Goal: Task Accomplishment & Management: Complete application form

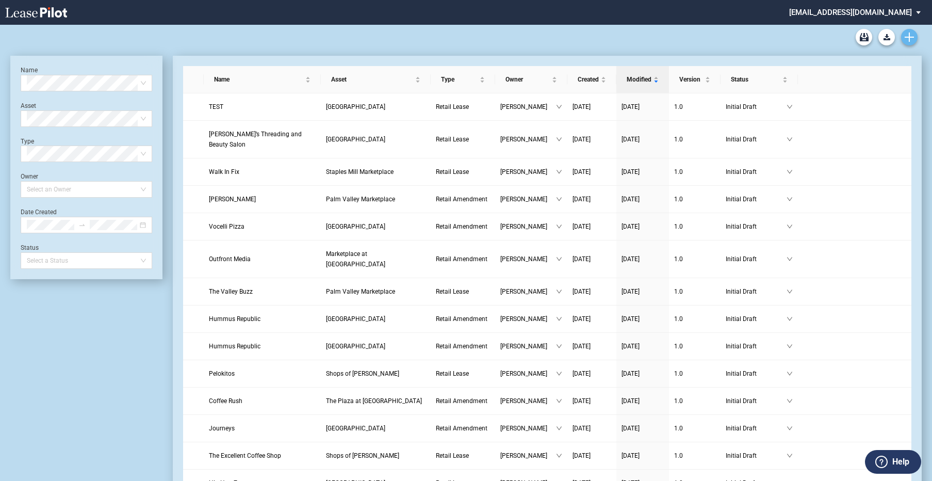
click at [908, 33] on icon "Create new document" at bounding box center [909, 37] width 9 height 9
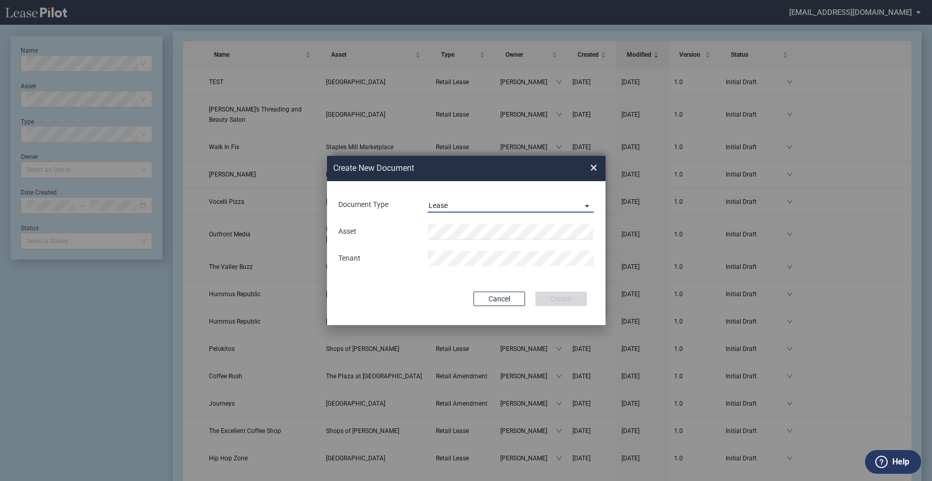
click at [585, 205] on span "Document Type: \aLease\a" at bounding box center [584, 205] width 12 height 10
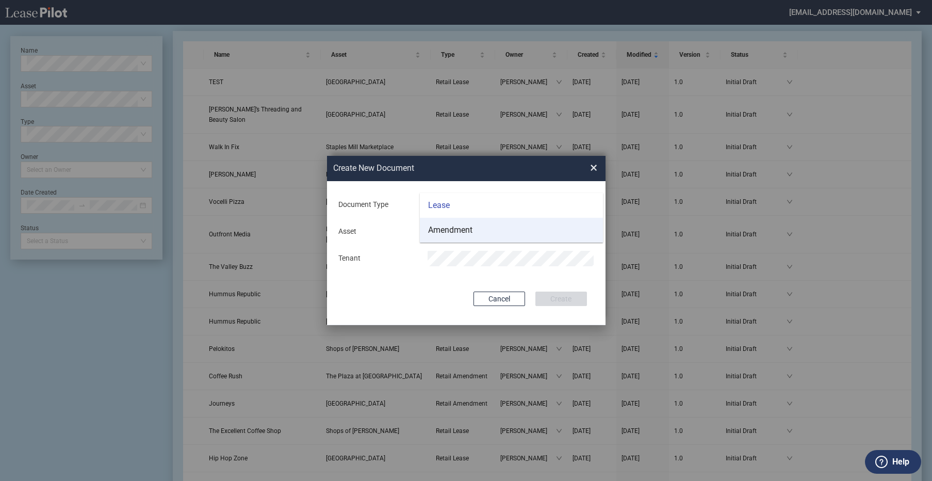
click at [442, 228] on div "Amendment" at bounding box center [450, 229] width 44 height 11
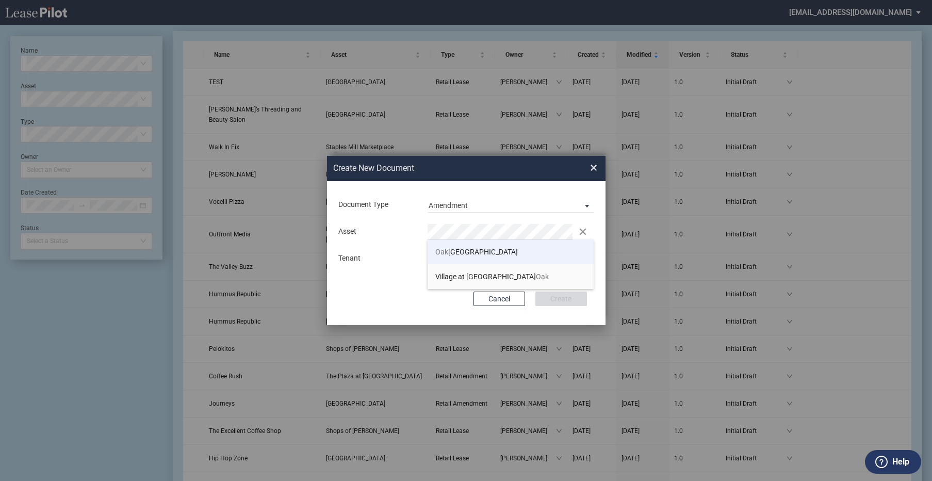
click at [462, 255] on span "Oak Park Plaza" at bounding box center [477, 252] width 83 height 8
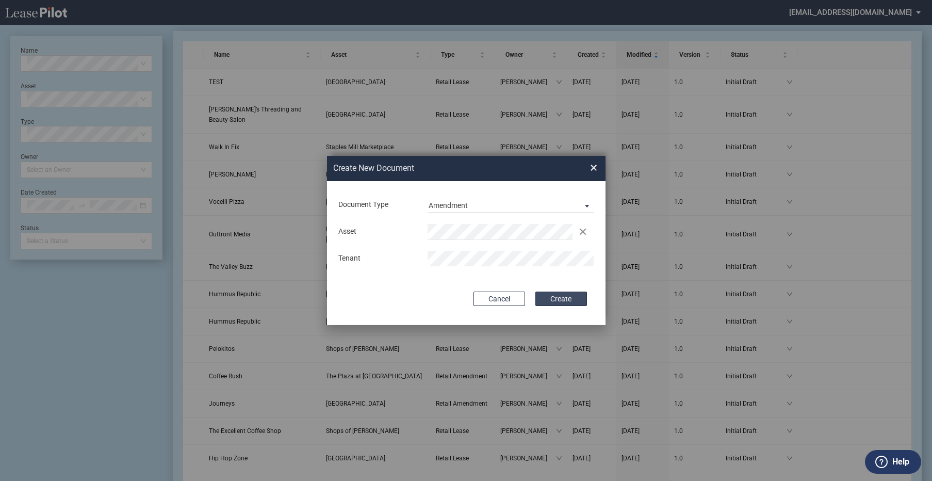
click at [552, 299] on button "Create" at bounding box center [562, 299] width 52 height 14
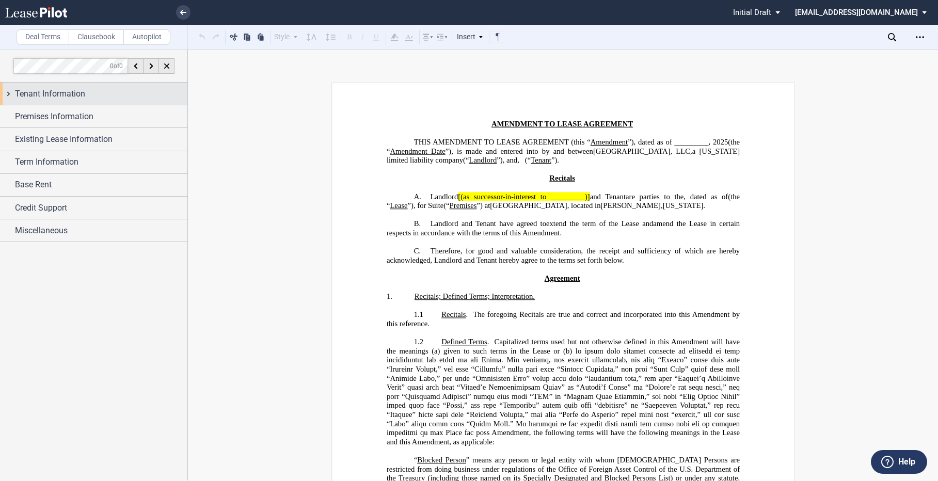
click at [55, 88] on span "Tenant Information" at bounding box center [50, 94] width 70 height 12
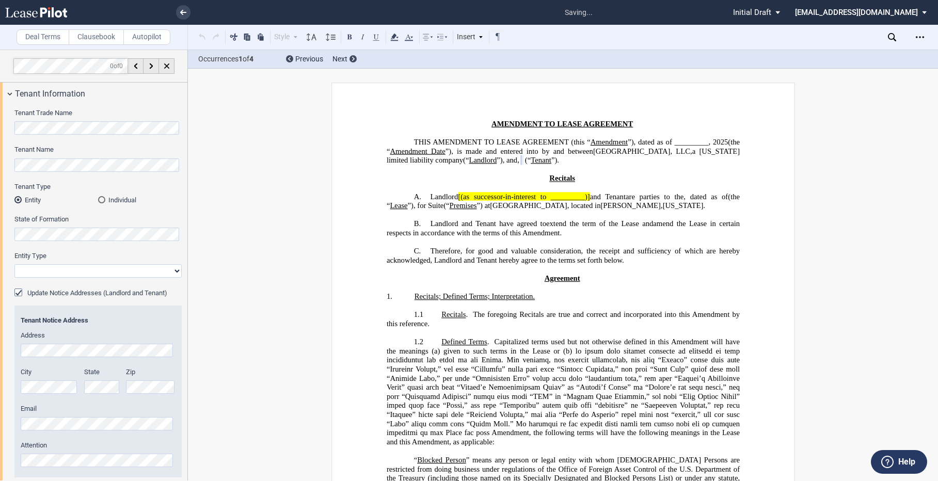
click at [168, 268] on select "Corporation Limited Liability Company General Partnership Limited Partnership O…" at bounding box center [97, 270] width 167 height 13
select select "limited liability company"
click at [14, 264] on select "Corporation Limited Liability Company General Partnership Limited Partnership O…" at bounding box center [97, 270] width 167 height 13
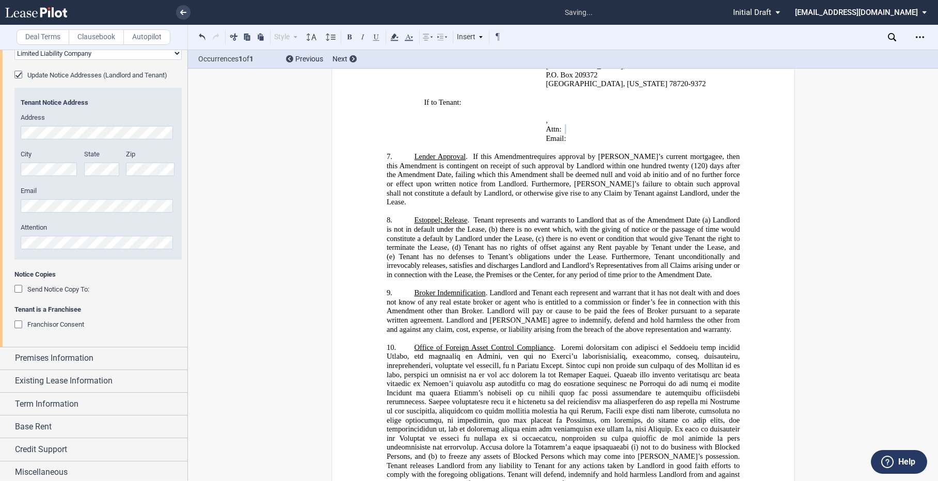
scroll to position [221, 0]
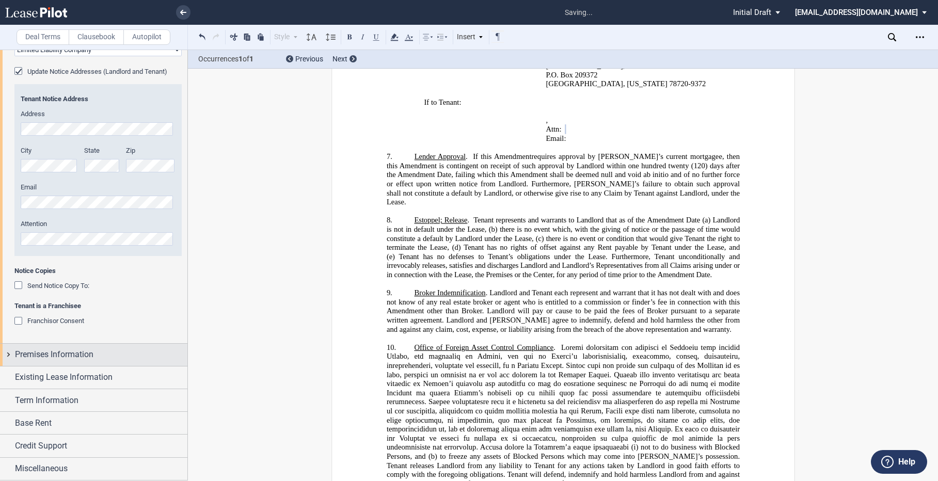
click at [10, 350] on div "Premises Information" at bounding box center [93, 355] width 187 height 22
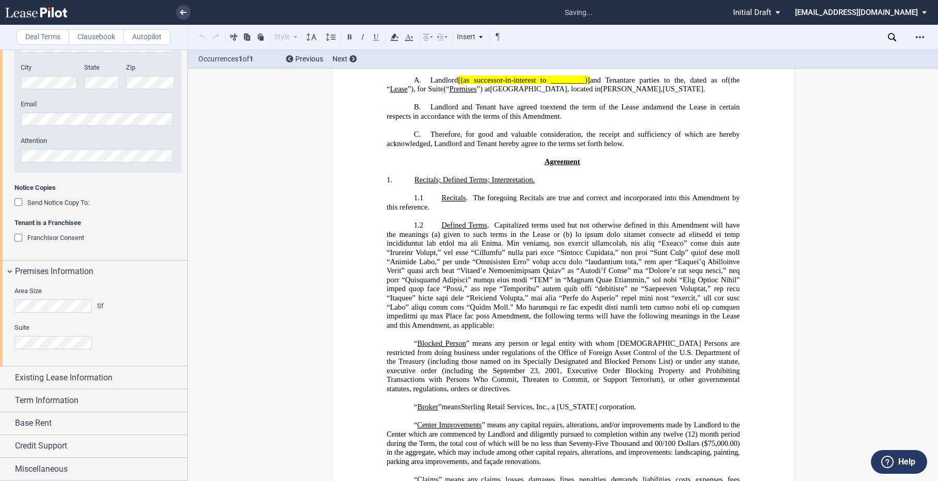
scroll to position [0, 0]
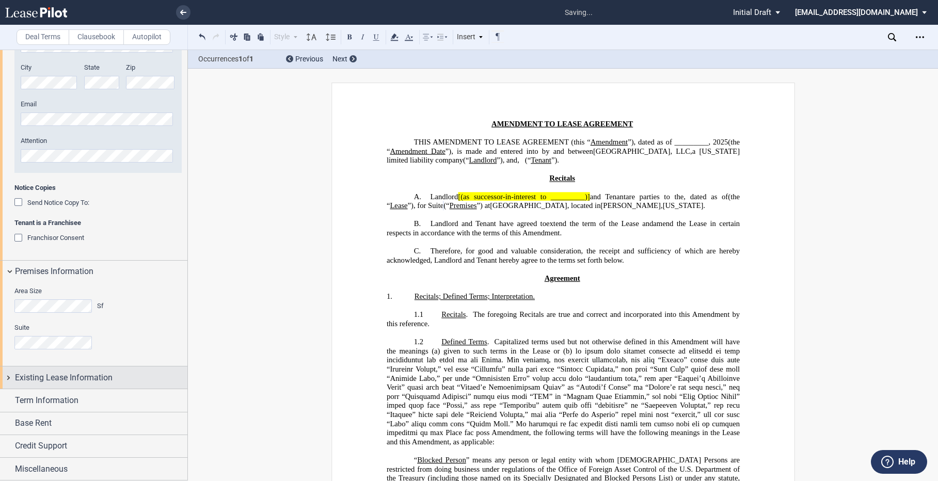
click at [12, 375] on div "Existing Lease Information" at bounding box center [93, 377] width 187 height 22
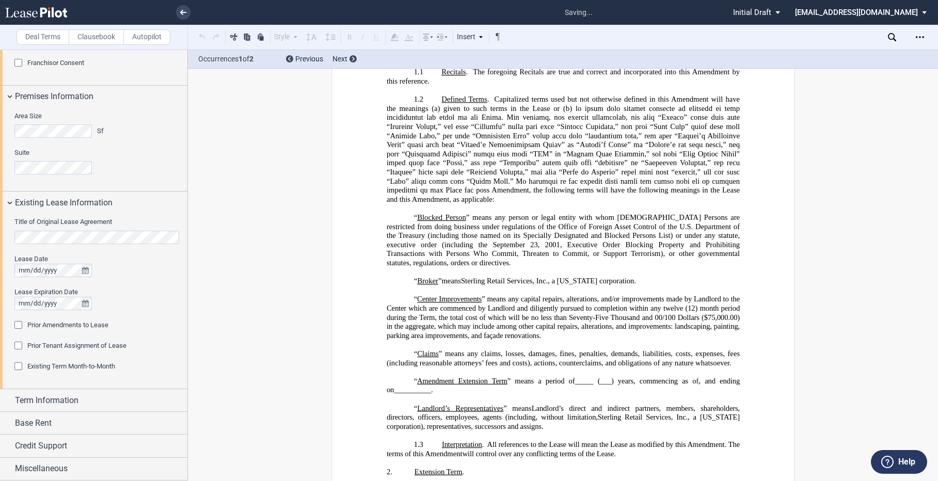
scroll to position [409, 0]
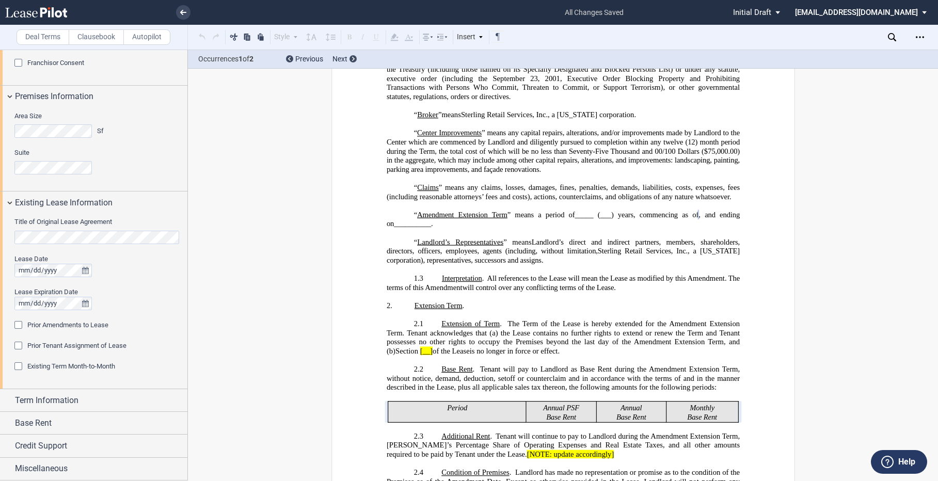
click at [16, 326] on div "Prior Amendments to Lease" at bounding box center [19, 326] width 10 height 10
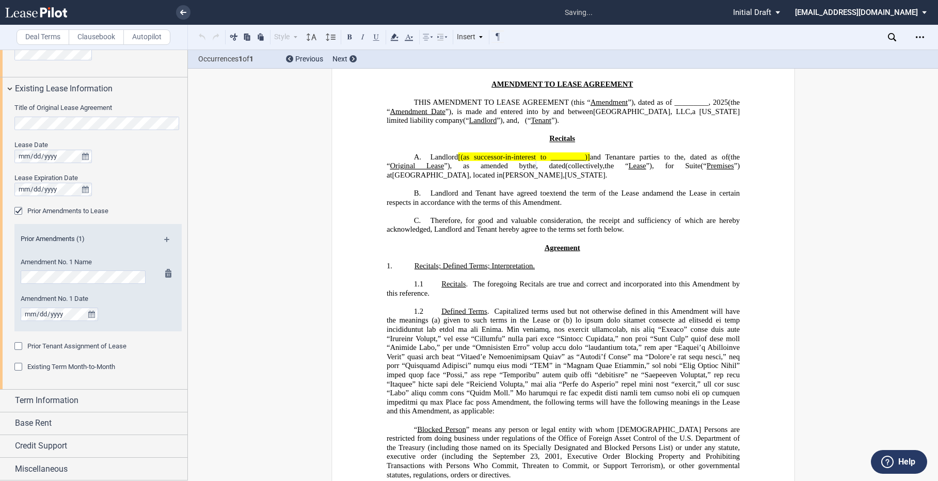
scroll to position [0, 0]
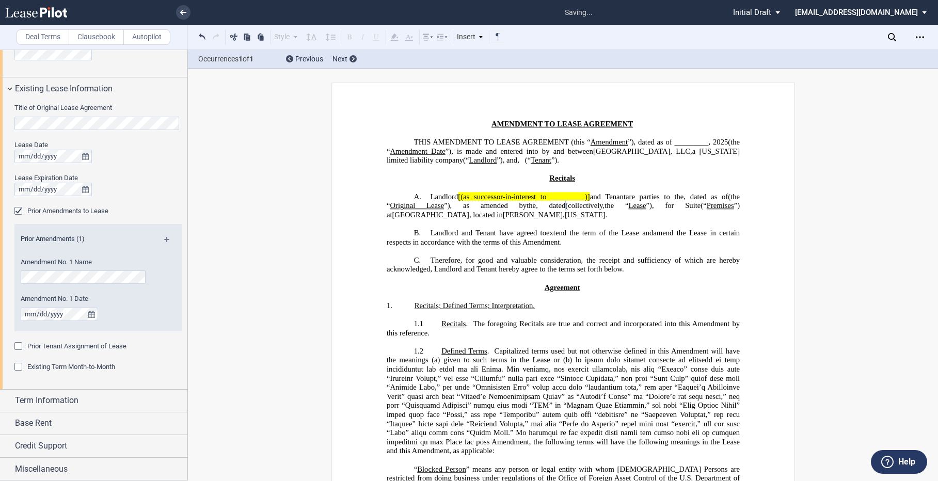
click at [164, 237] on md-icon at bounding box center [171, 243] width 14 height 12
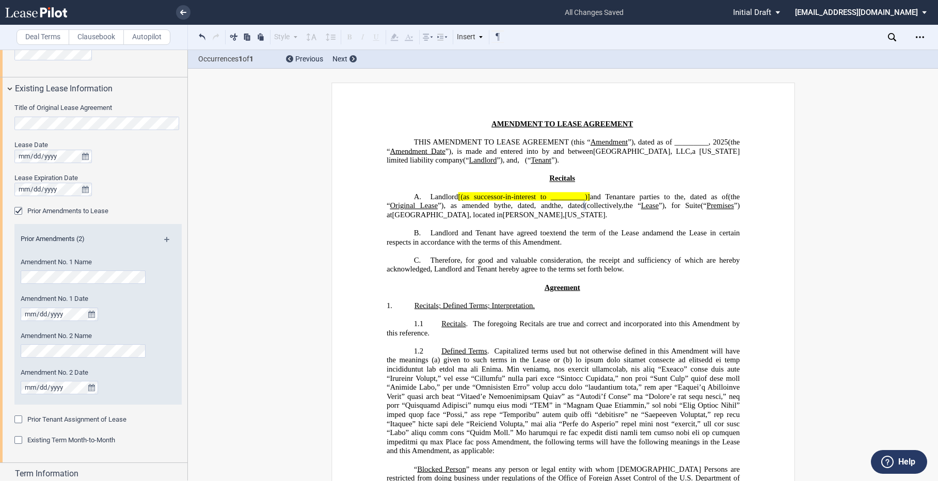
click at [165, 238] on md-icon at bounding box center [171, 243] width 14 height 12
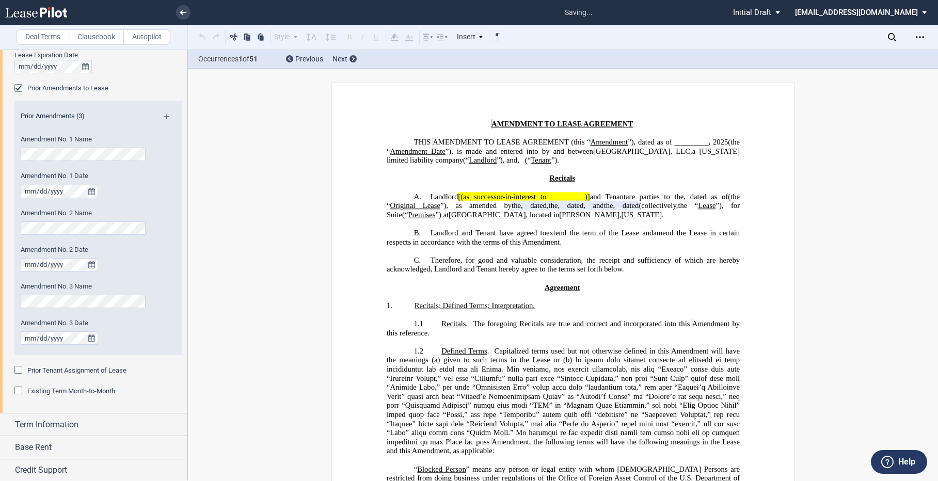
scroll to position [741, 0]
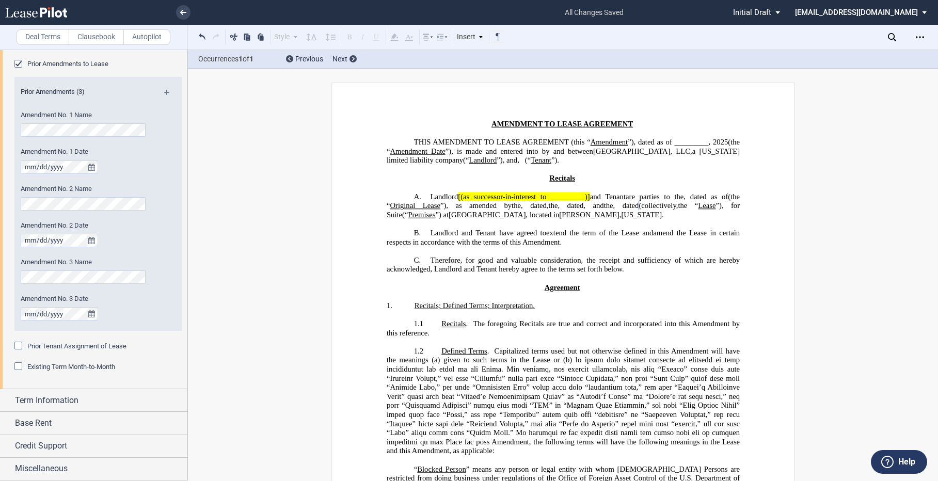
click at [165, 91] on md-icon at bounding box center [171, 96] width 14 height 12
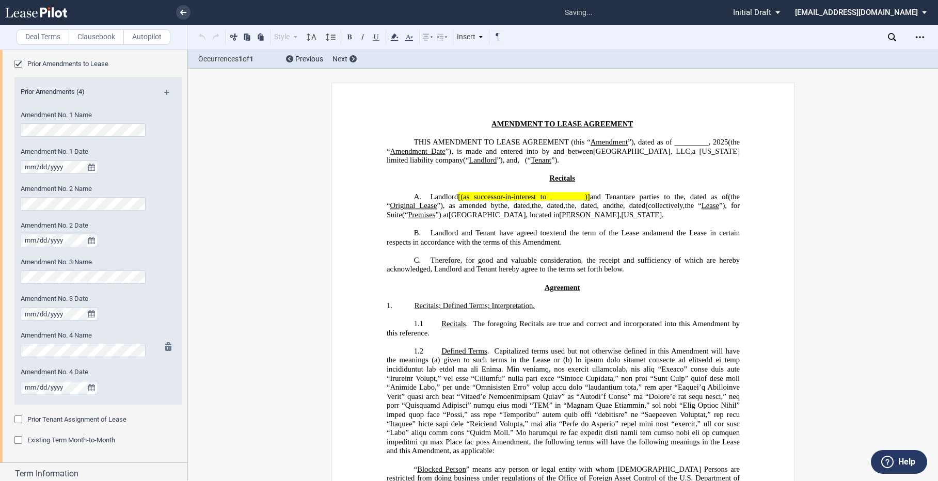
scroll to position [0, 0]
click at [164, 91] on md-icon at bounding box center [171, 96] width 14 height 12
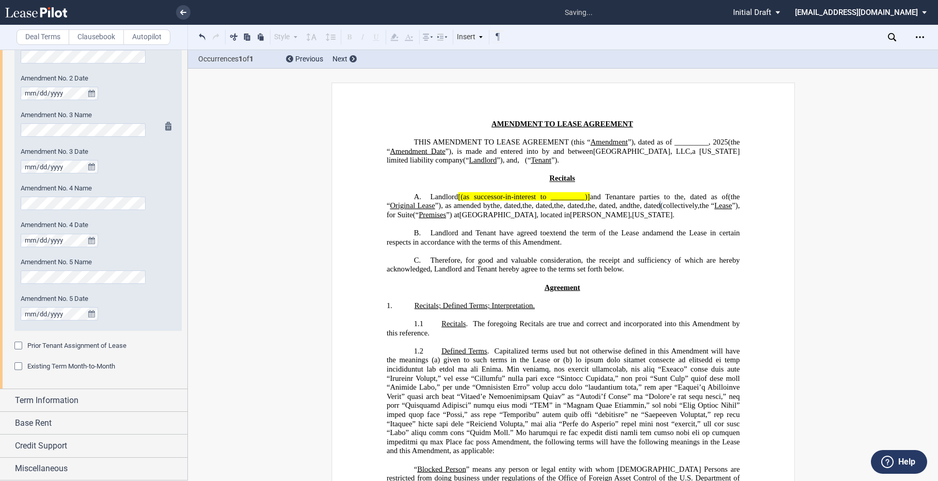
scroll to position [681, 0]
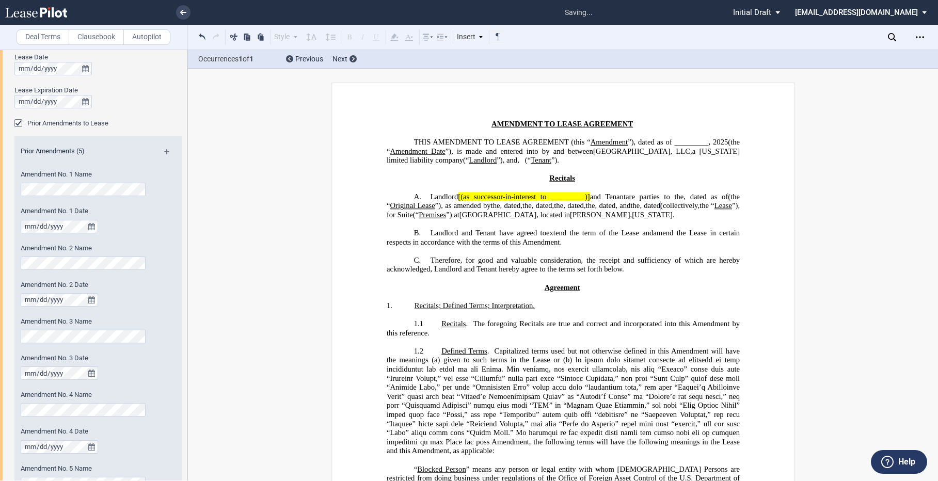
click at [164, 152] on md-icon at bounding box center [171, 155] width 14 height 12
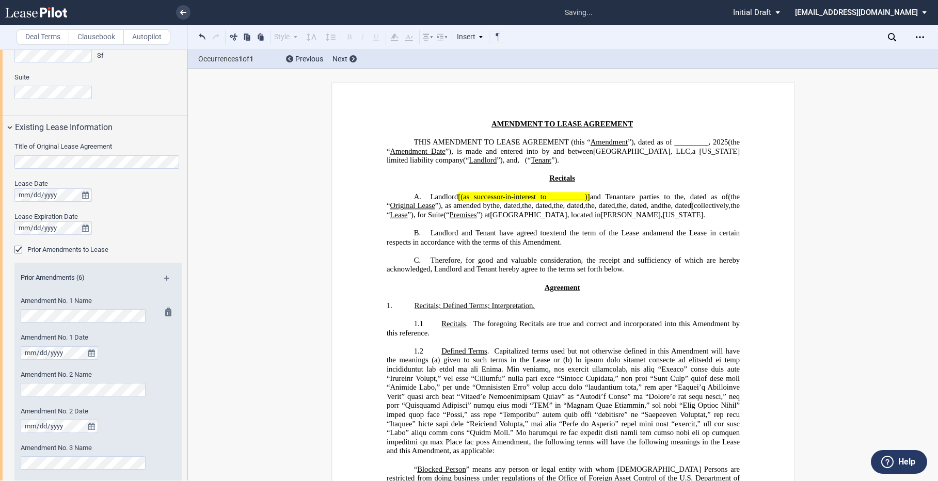
scroll to position [526, 0]
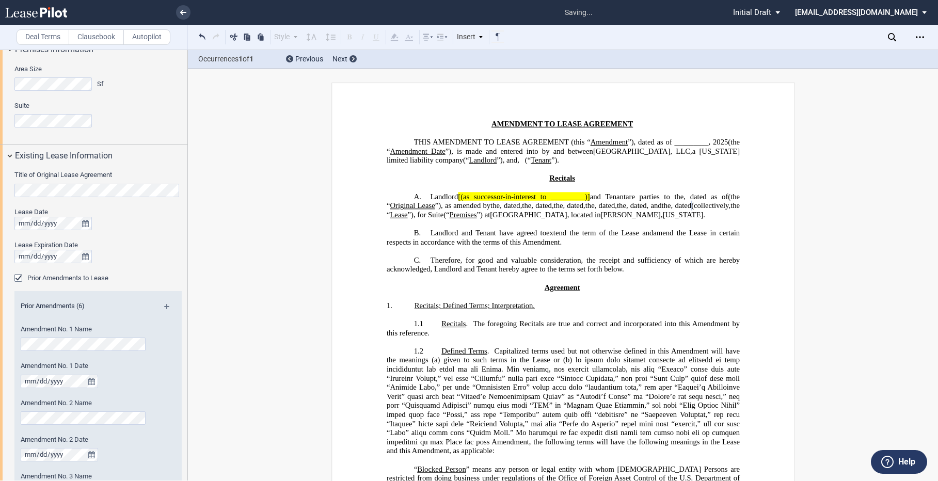
click at [164, 306] on md-icon at bounding box center [171, 310] width 14 height 12
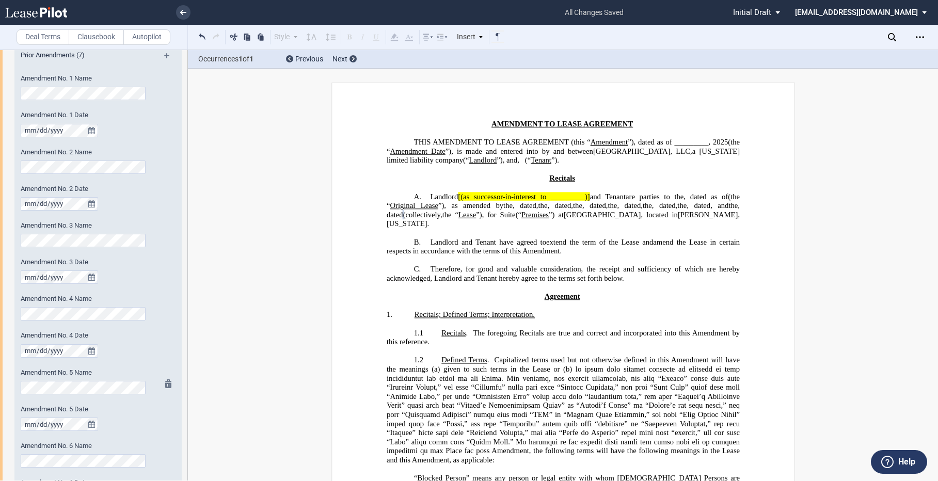
scroll to position [777, 0]
click at [165, 54] on md-icon at bounding box center [171, 60] width 14 height 12
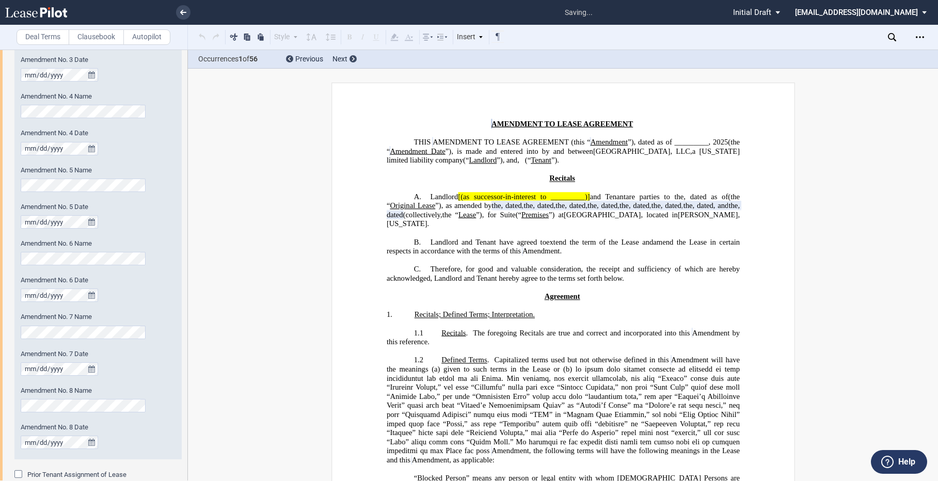
scroll to position [1108, 0]
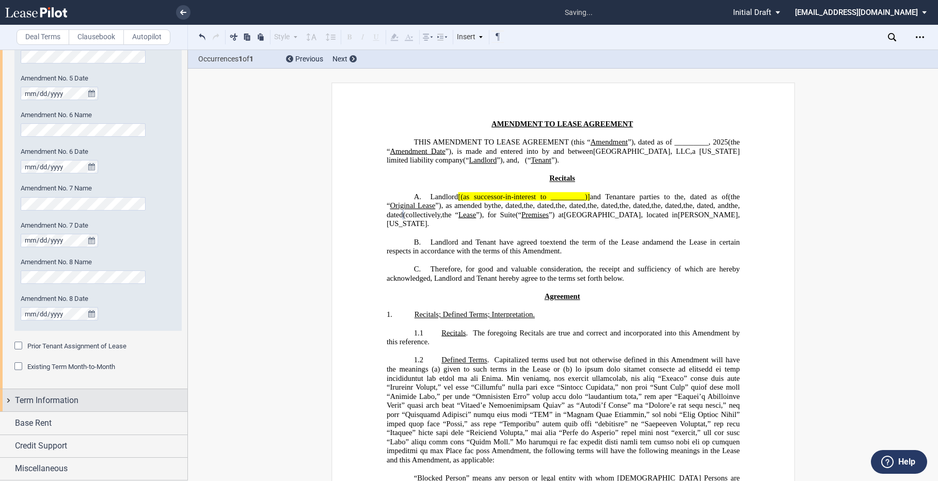
click at [11, 395] on div "Term Information" at bounding box center [93, 400] width 187 height 22
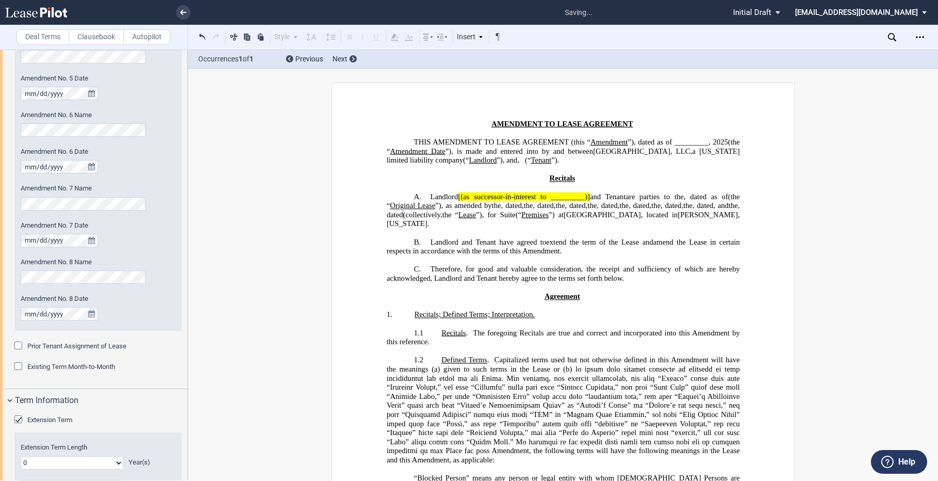
scroll to position [1237, 0]
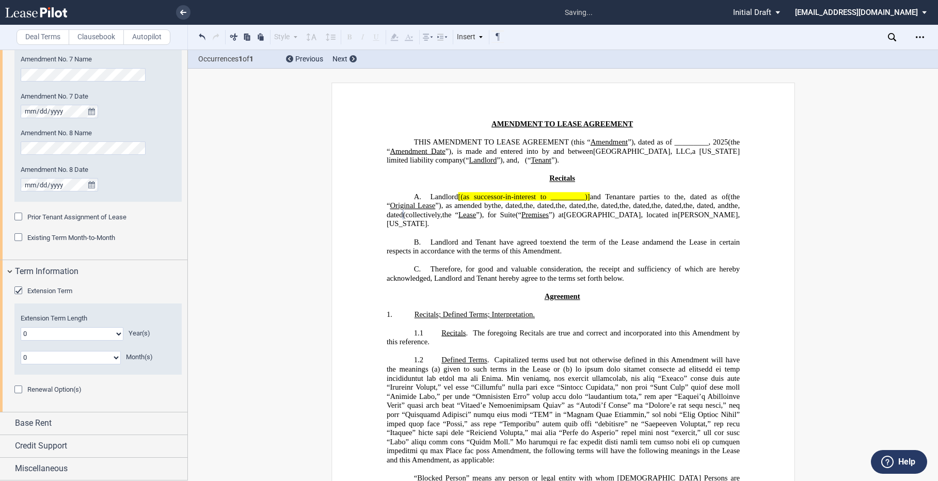
click at [116, 336] on select "0 1 2 3 4 5 6 7 8 9 10 11 12 13 14 15 16 17 18 19 20" at bounding box center [72, 333] width 103 height 13
select select "number:5"
click at [21, 327] on select "0 1 2 3 4 5 6 7 8 9 10 11 12 13 14 15 16 17 18 19 20" at bounding box center [72, 333] width 103 height 13
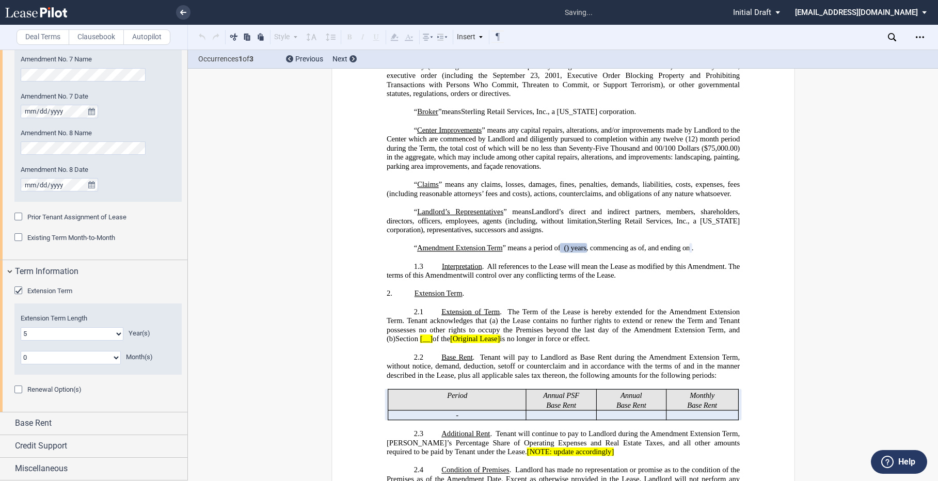
scroll to position [481, 0]
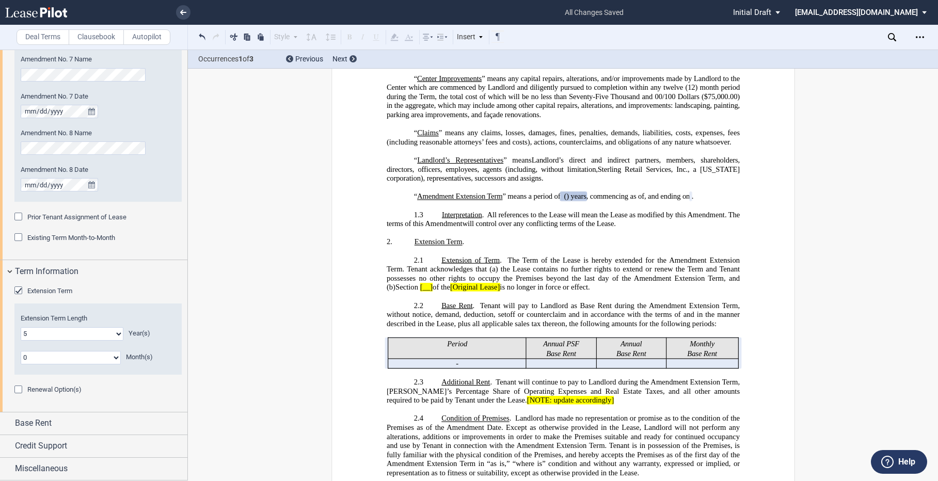
click at [111, 357] on select "0 1 2 3 4 5 6 7 8 9 10 11" at bounding box center [71, 357] width 100 height 13
click at [21, 351] on select "0 1 2 3 4 5 6 7 8 9 10 11" at bounding box center [71, 357] width 100 height 13
click at [7, 421] on div "Base Rent" at bounding box center [93, 423] width 187 height 22
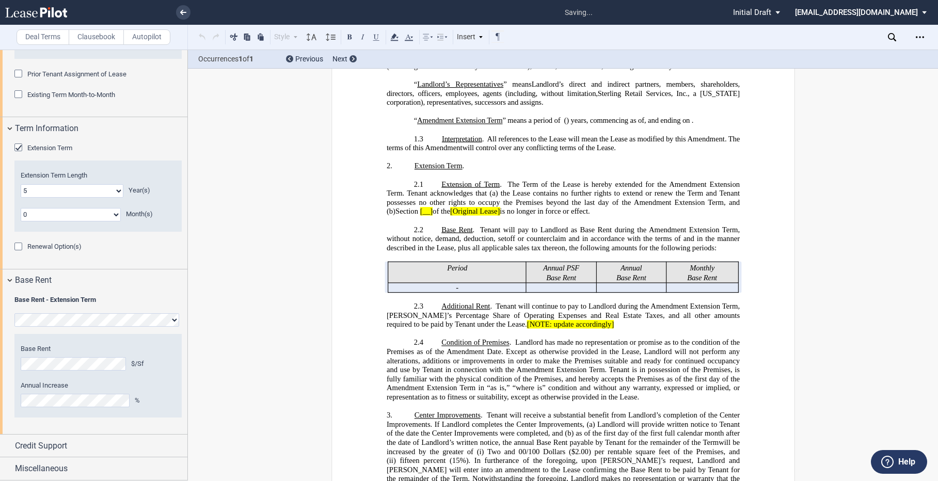
scroll to position [655, 0]
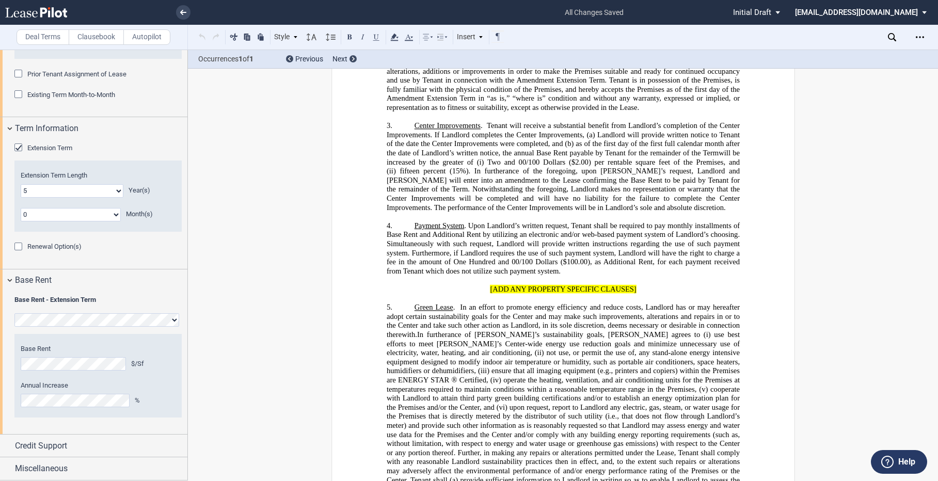
scroll to position [965, 0]
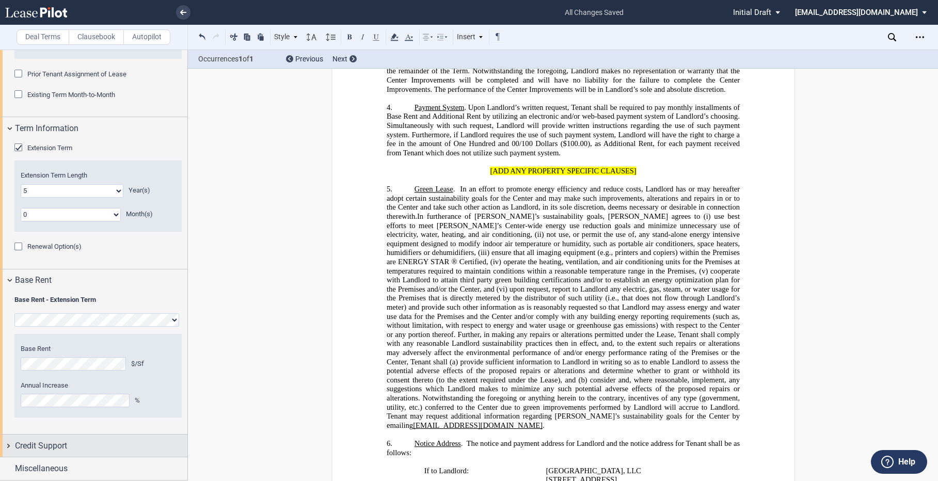
click at [10, 444] on div "Credit Support" at bounding box center [93, 446] width 187 height 22
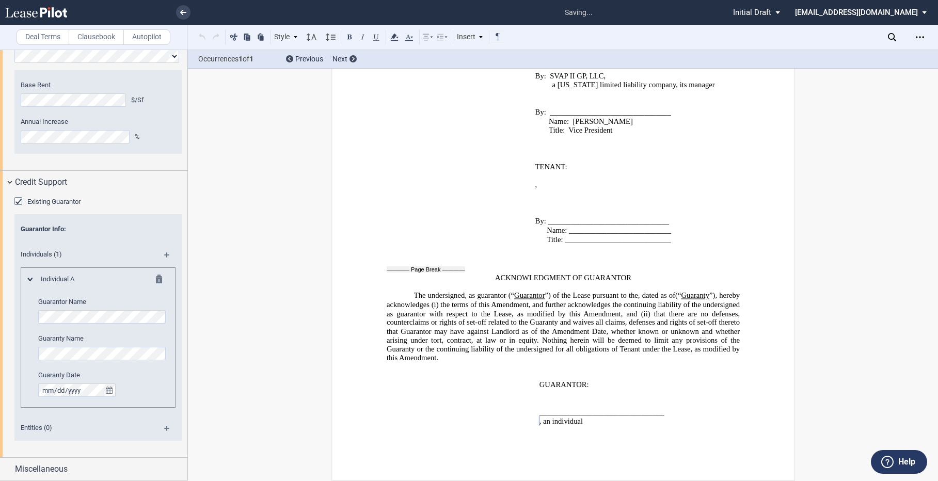
scroll to position [2365, 0]
click at [24, 465] on span "Miscellaneous" at bounding box center [41, 469] width 53 height 12
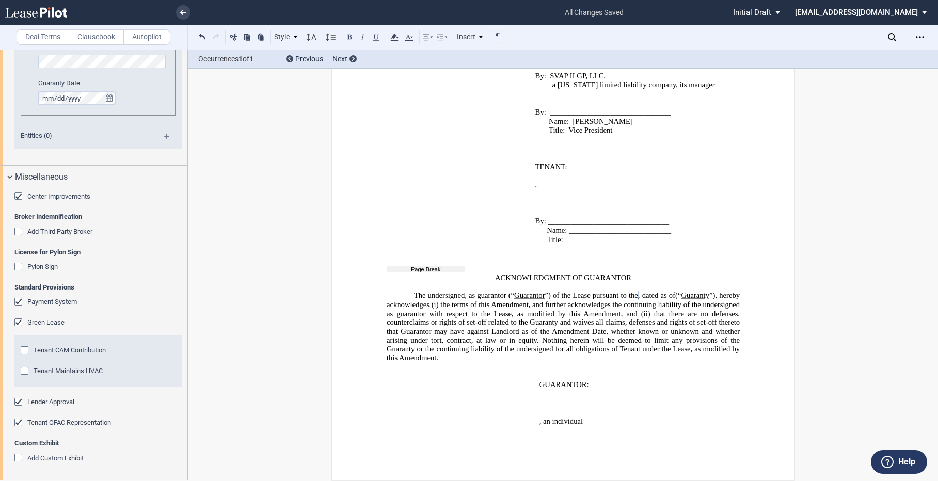
click at [25, 350] on div "Tenant CAM Contribution" at bounding box center [26, 351] width 10 height 10
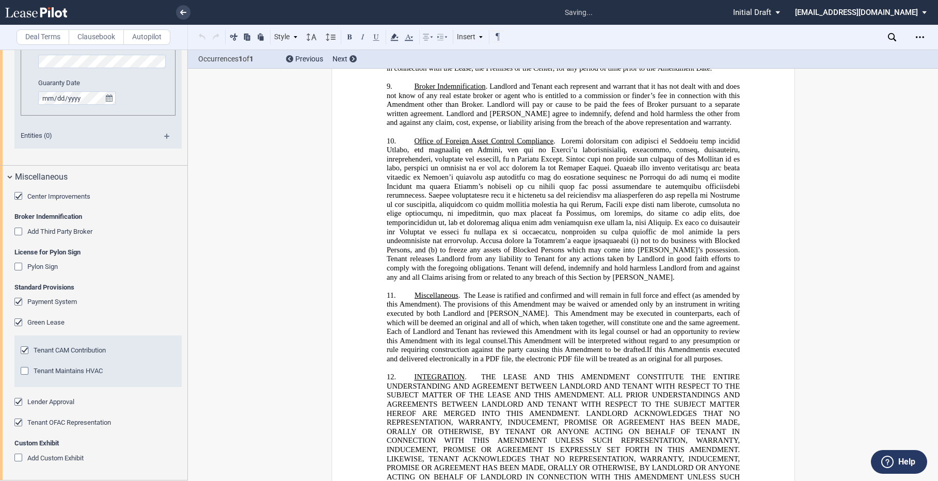
click at [26, 373] on div "Tenant Maintains HVAC" at bounding box center [26, 372] width 10 height 10
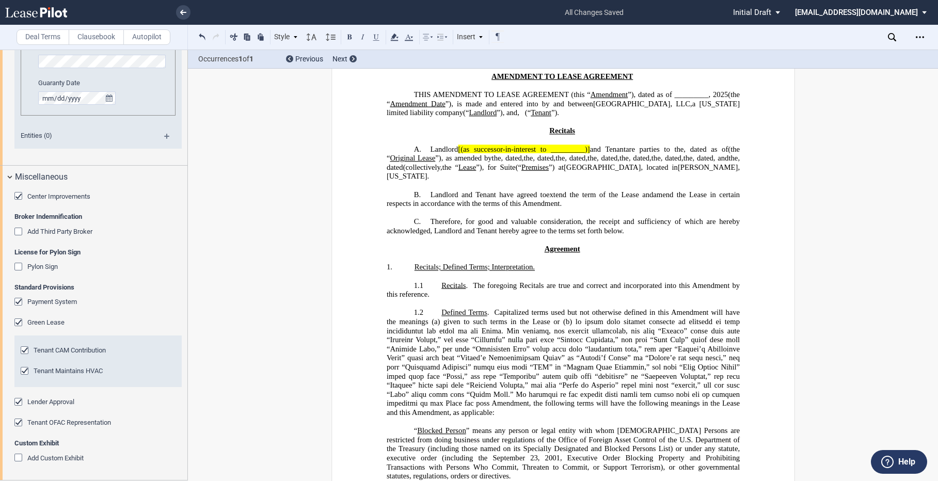
scroll to position [0, 0]
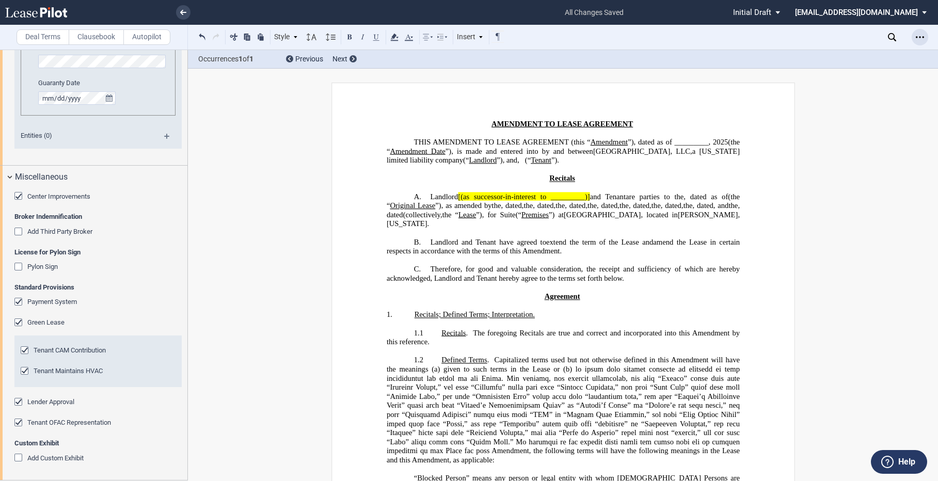
click at [922, 37] on use "Open Lease options menu" at bounding box center [919, 37] width 8 height 2
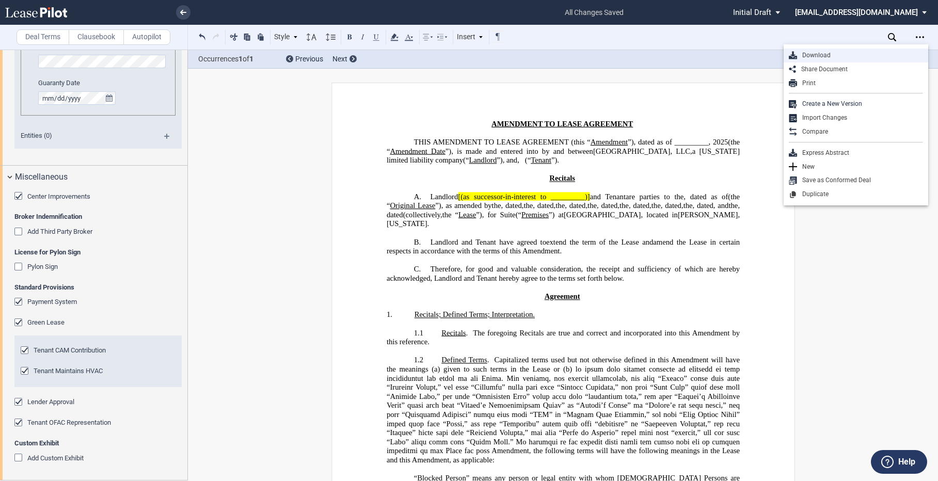
click at [815, 53] on div "Download" at bounding box center [860, 55] width 126 height 9
